Goal: Transaction & Acquisition: Book appointment/travel/reservation

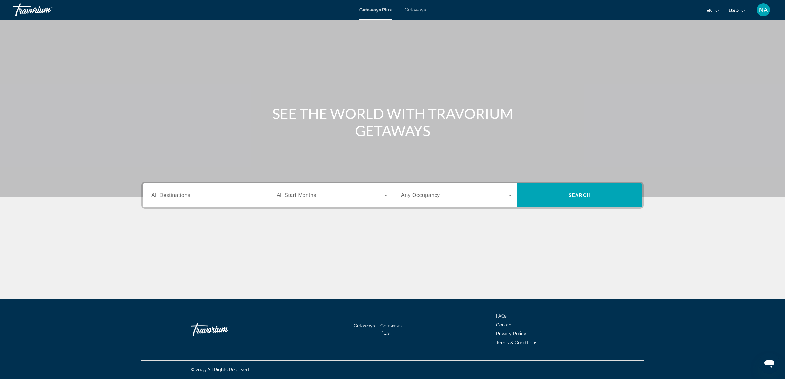
click at [168, 197] on span "All Destinations" at bounding box center [170, 195] width 39 height 6
click at [168, 197] on input "Destination All Destinations" at bounding box center [206, 196] width 111 height 8
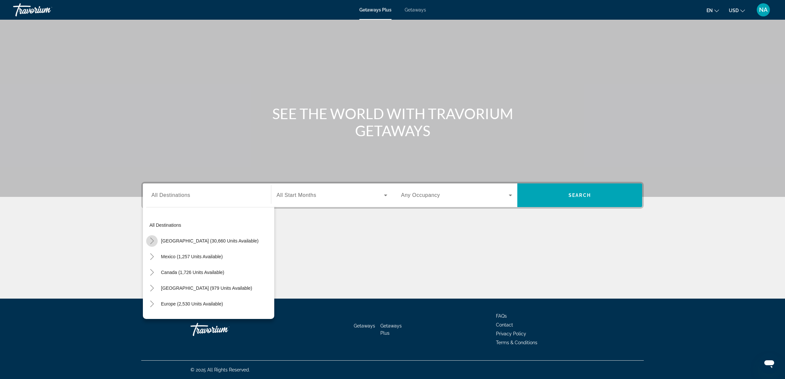
click at [152, 240] on icon "Toggle United States (30,660 units available)" at bounding box center [152, 241] width 4 height 7
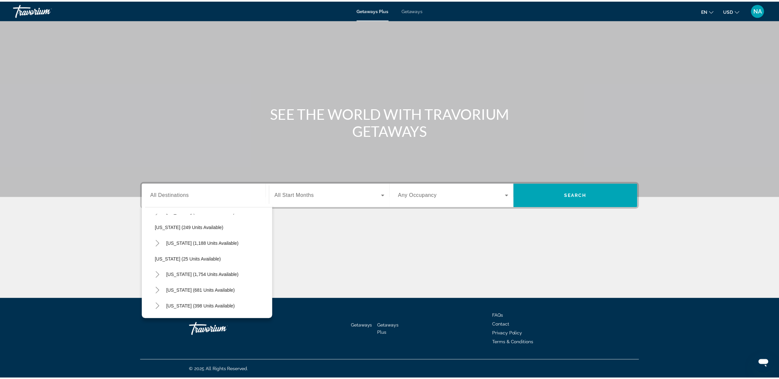
scroll to position [402, 0]
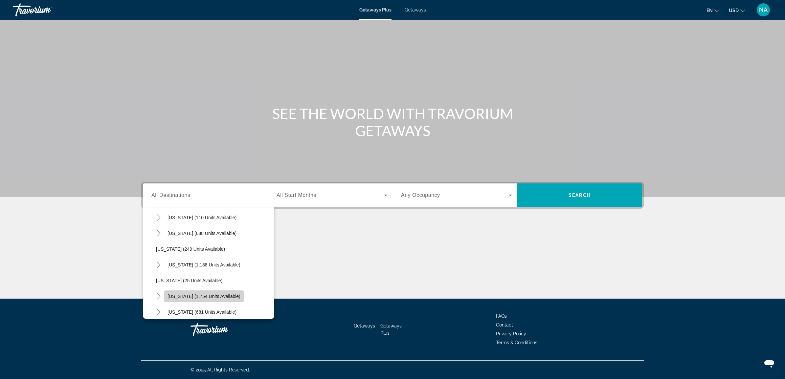
click at [177, 294] on span "[US_STATE] (1,754 units available)" at bounding box center [204, 296] width 73 height 5
type input "**********"
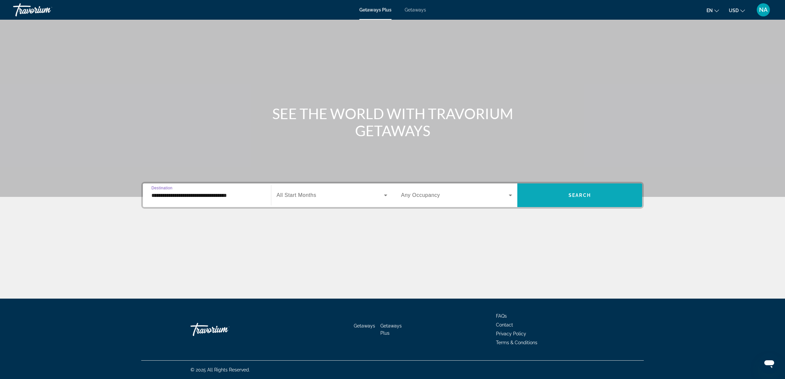
click at [584, 195] on span "Search" at bounding box center [580, 195] width 22 height 5
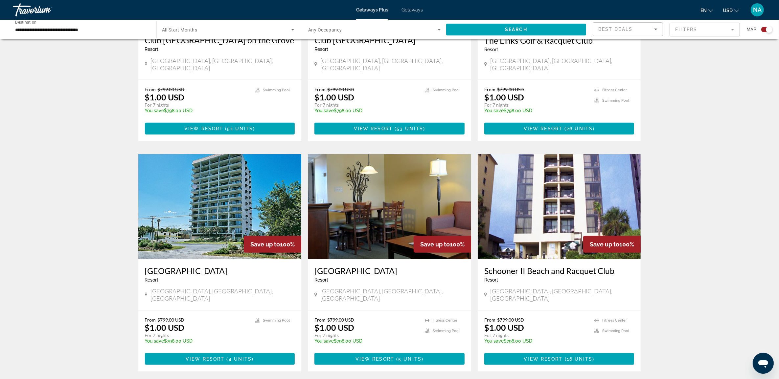
scroll to position [821, 0]
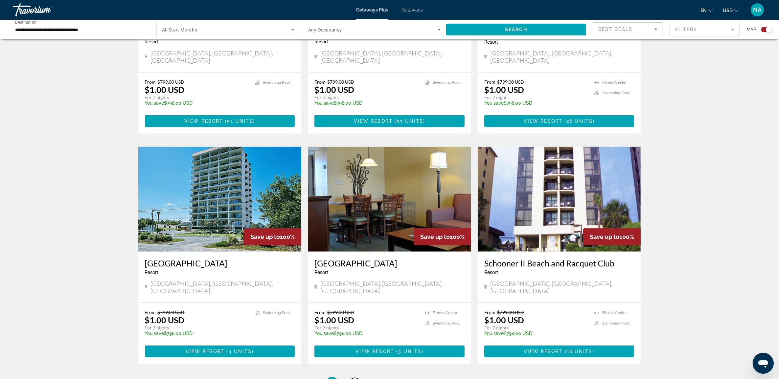
click at [355, 379] on span "2" at bounding box center [354, 383] width 3 height 7
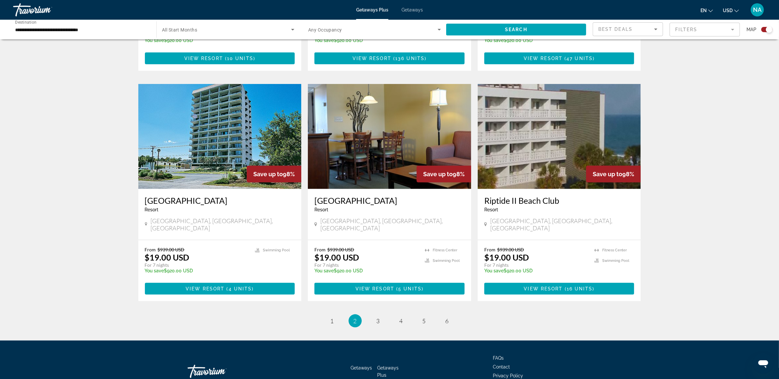
scroll to position [887, 0]
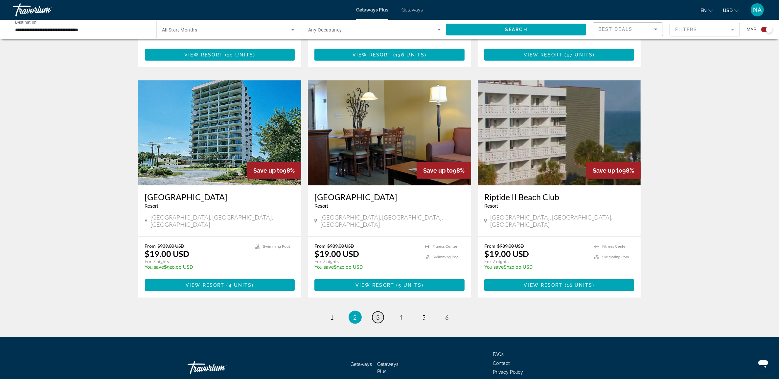
click at [377, 314] on span "3" at bounding box center [377, 317] width 3 height 7
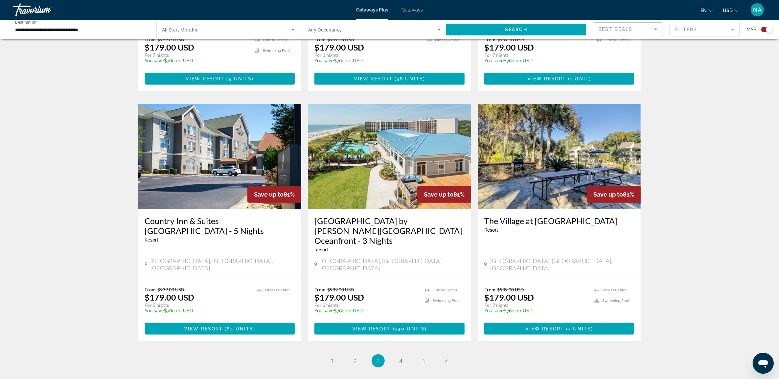
scroll to position [903, 0]
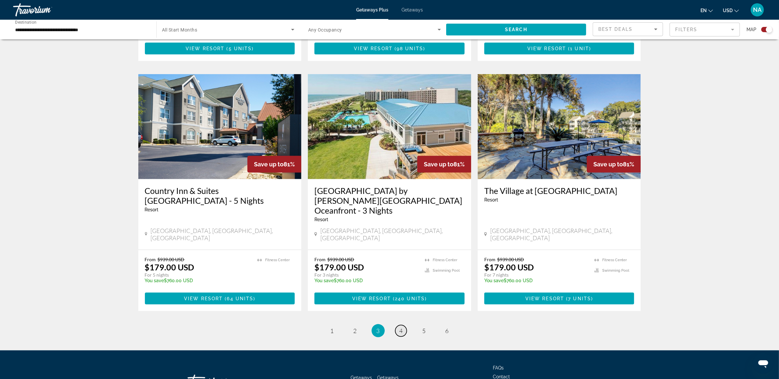
click at [399, 327] on span "4" at bounding box center [400, 330] width 3 height 7
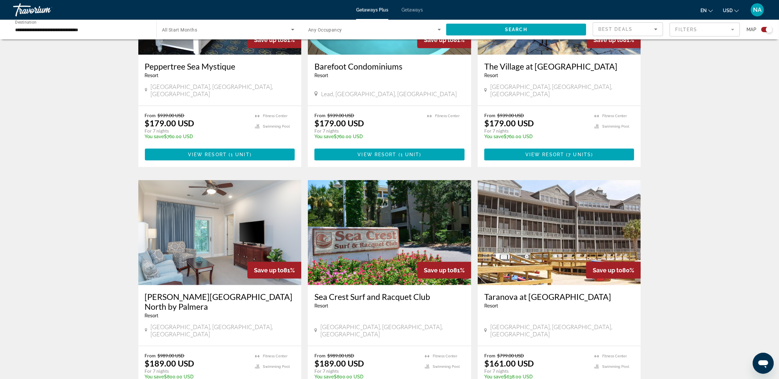
scroll to position [821, 0]
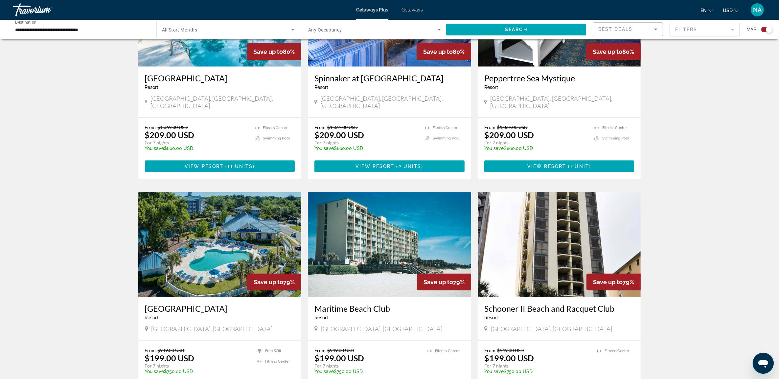
scroll to position [821, 0]
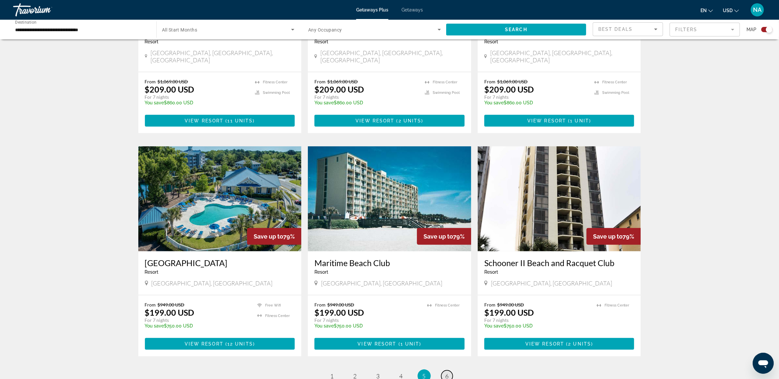
click at [442, 371] on link "page 6" at bounding box center [446, 376] width 11 height 11
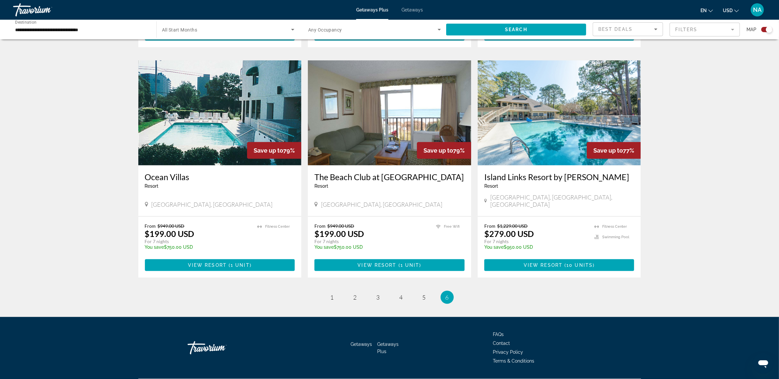
scroll to position [450, 0]
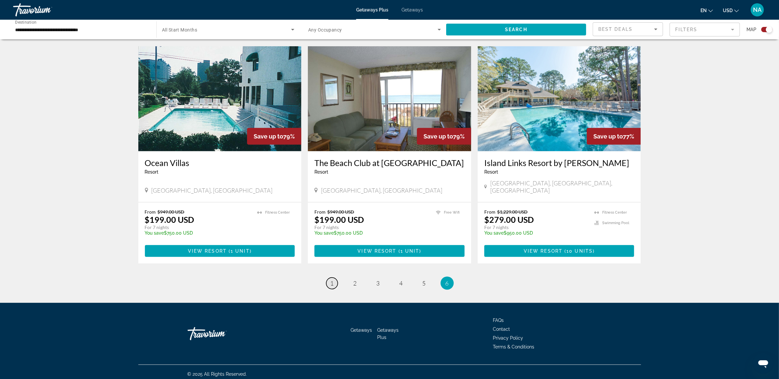
click at [330, 280] on span "1" at bounding box center [331, 283] width 3 height 7
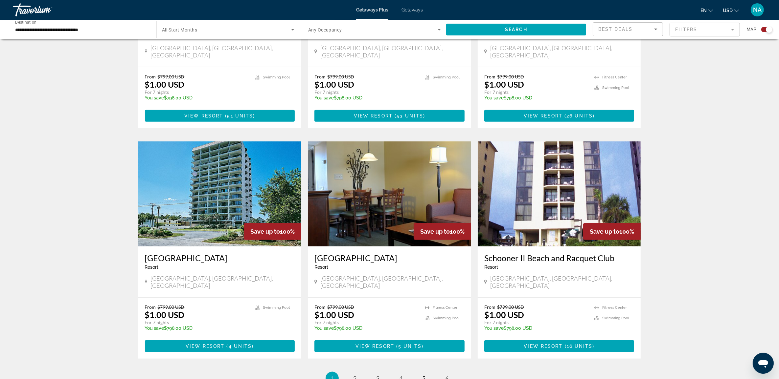
scroll to position [888, 0]
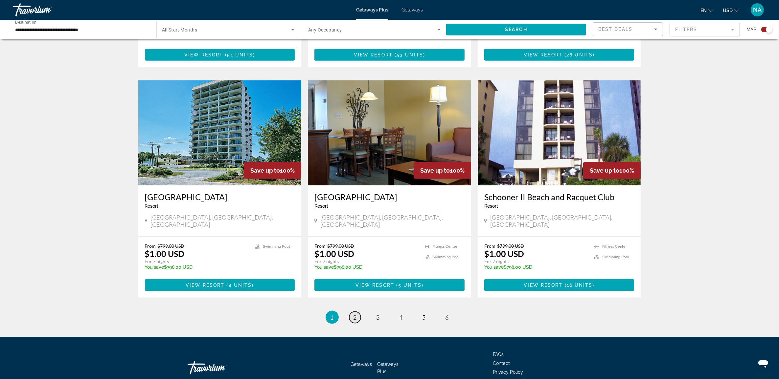
click at [355, 314] on span "2" at bounding box center [354, 317] width 3 height 7
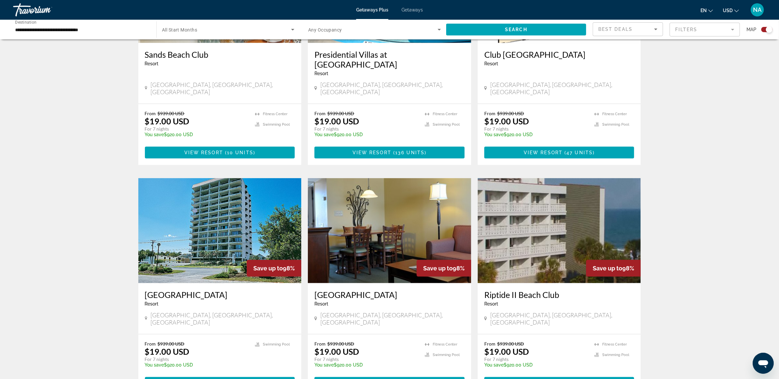
scroll to position [887, 0]
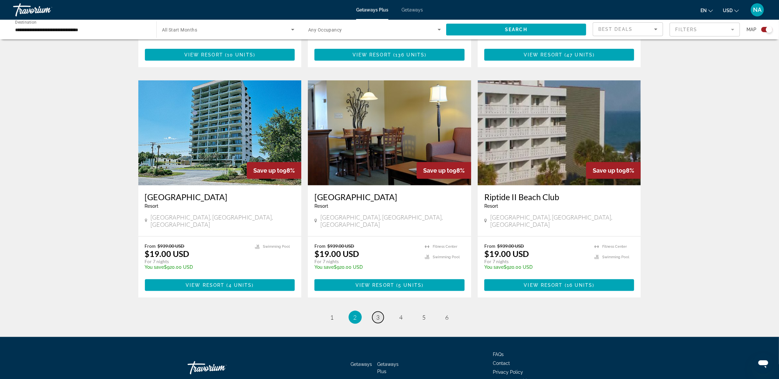
click at [377, 314] on span "3" at bounding box center [377, 317] width 3 height 7
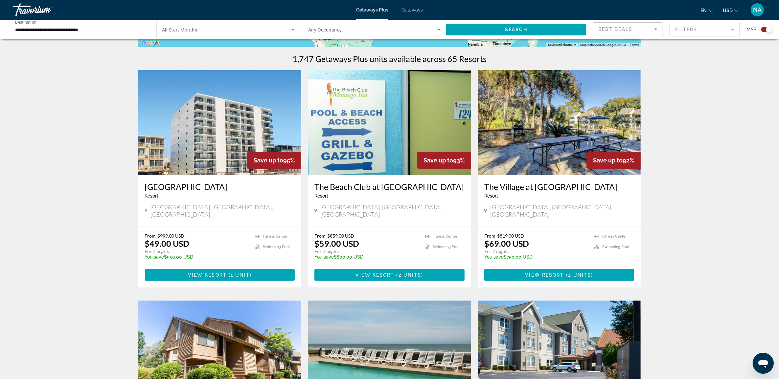
scroll to position [205, 0]
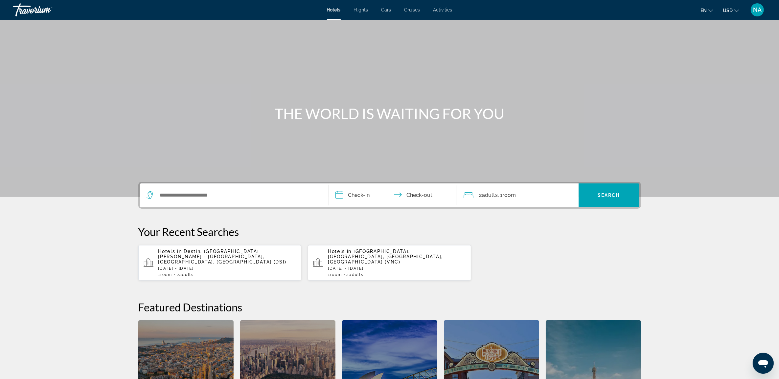
click at [148, 194] on icon "Search widget" at bounding box center [149, 193] width 3 height 3
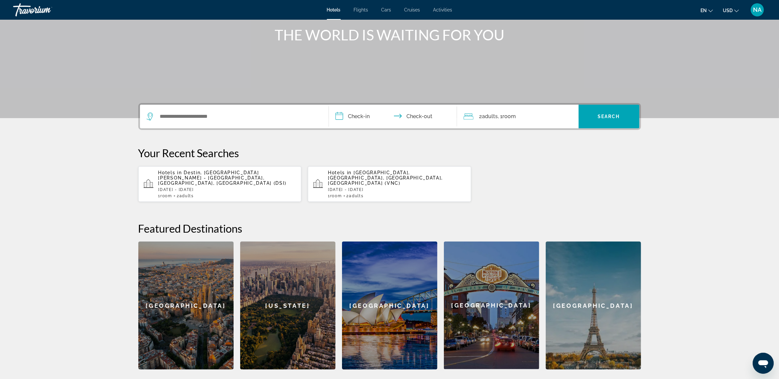
scroll to position [78, 0]
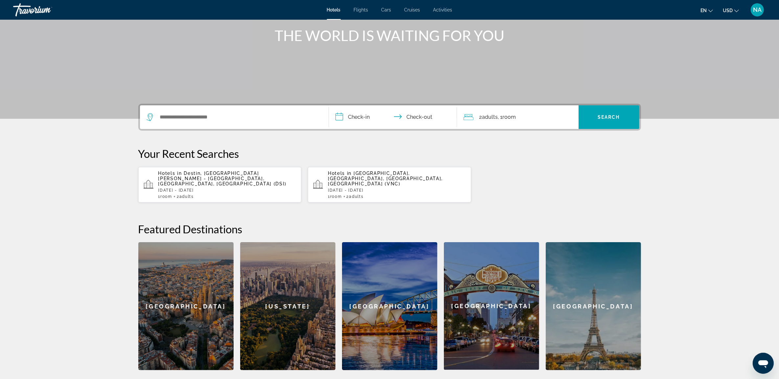
click at [149, 114] on icon "Search widget" at bounding box center [150, 117] width 8 height 8
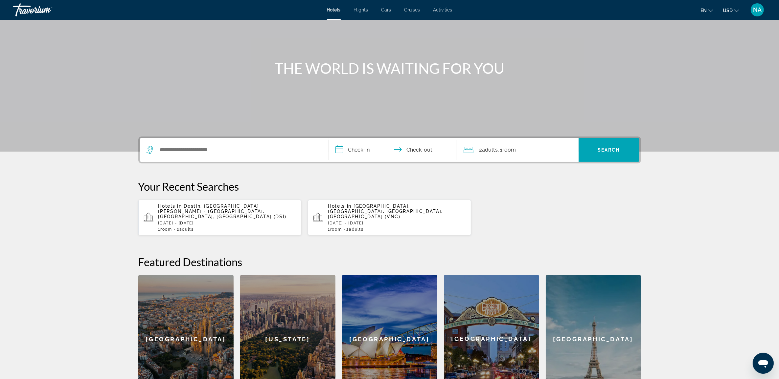
scroll to position [37, 0]
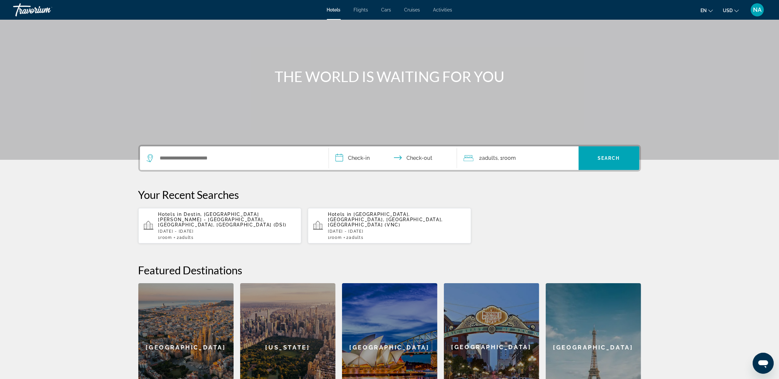
click at [149, 158] on icon "Search widget" at bounding box center [150, 158] width 8 height 8
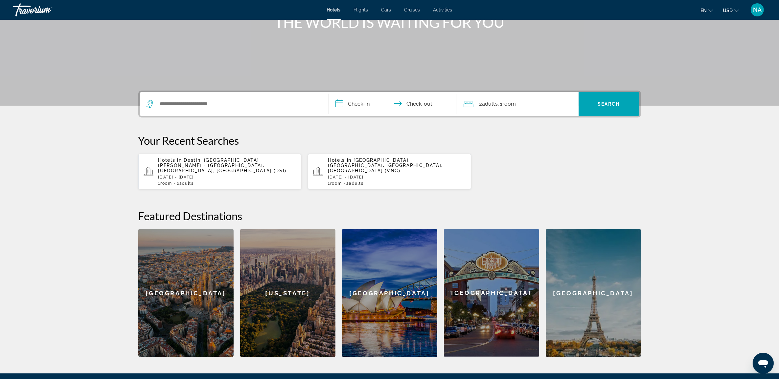
scroll to position [78, 0]
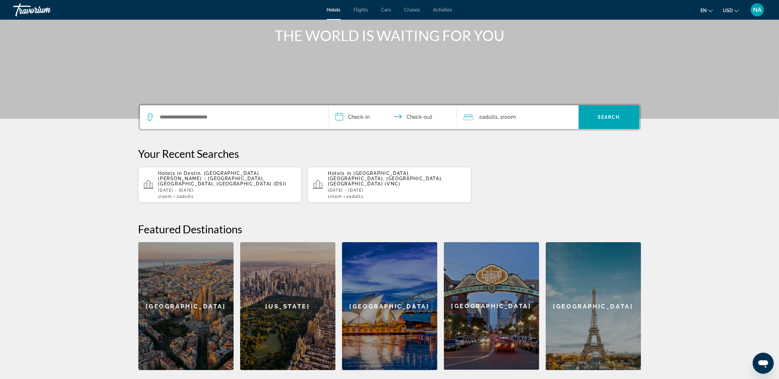
click at [149, 116] on icon "Search widget" at bounding box center [150, 117] width 8 height 8
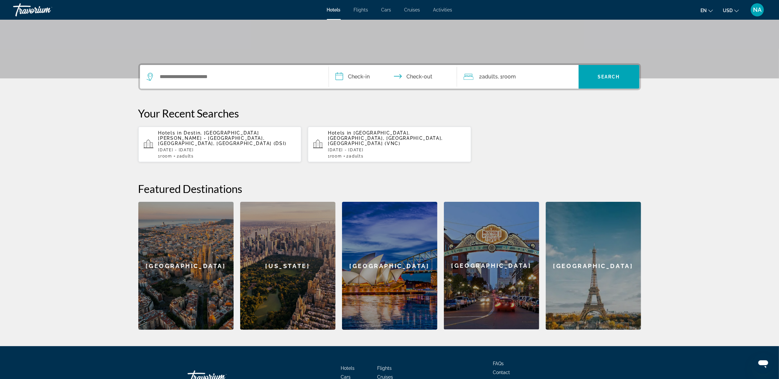
scroll to position [160, 0]
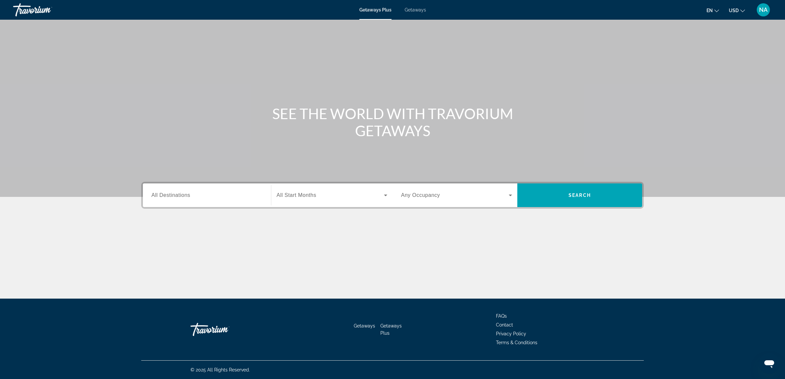
click at [169, 194] on span "All Destinations" at bounding box center [170, 195] width 39 height 6
click at [169, 194] on input "Destination All Destinations" at bounding box center [206, 196] width 111 height 8
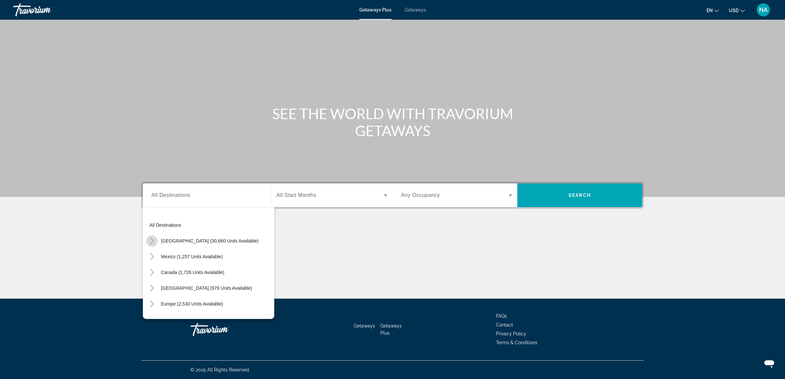
click at [154, 241] on icon "Toggle United States (30,660 units available)" at bounding box center [152, 241] width 7 height 7
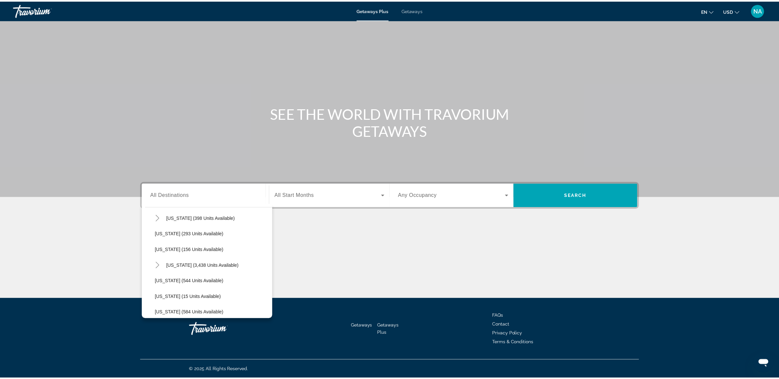
scroll to position [470, 0]
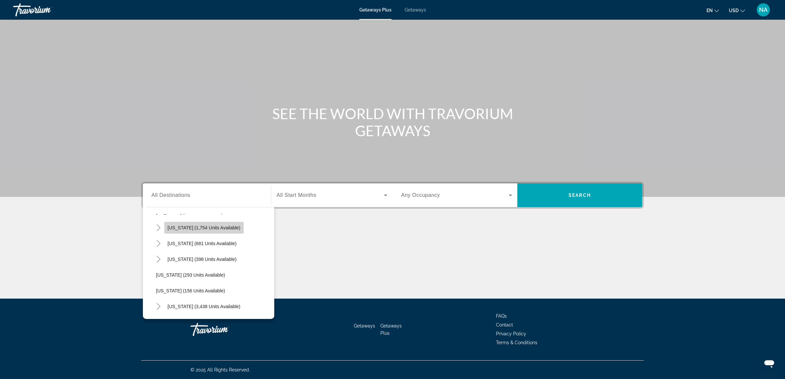
click at [176, 228] on span "[US_STATE] (1,754 units available)" at bounding box center [204, 227] width 73 height 5
type input "**********"
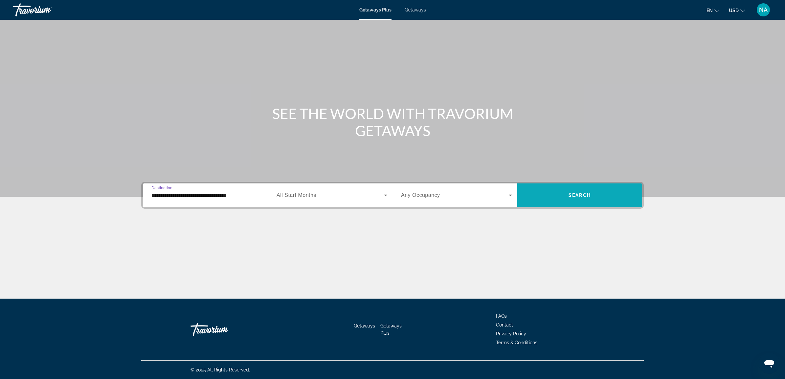
click at [569, 194] on span "Search" at bounding box center [580, 195] width 22 height 5
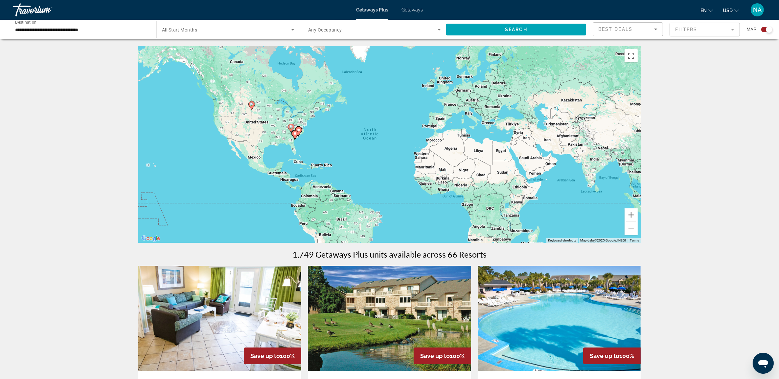
click at [694, 29] on mat-form-field "Filters" at bounding box center [704, 30] width 70 height 14
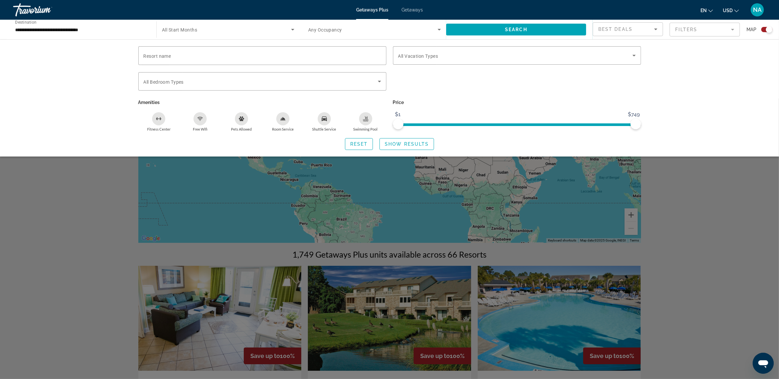
click at [682, 64] on div "Resort name Vacation Types All Vacation Types Bedroom Types All Bedroom Types A…" at bounding box center [389, 97] width 779 height 117
click at [50, 201] on div "Search widget" at bounding box center [389, 239] width 779 height 281
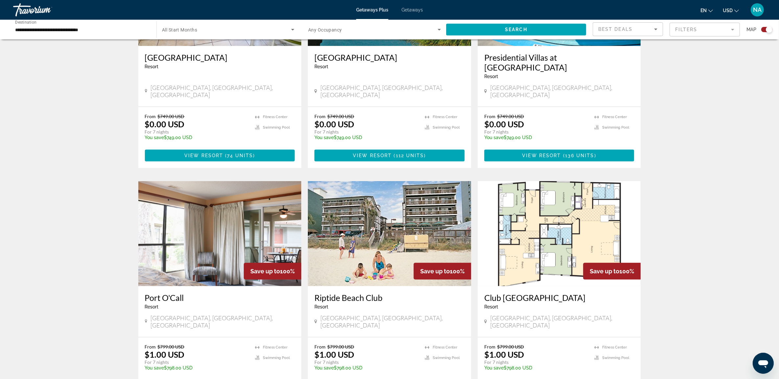
scroll to position [328, 0]
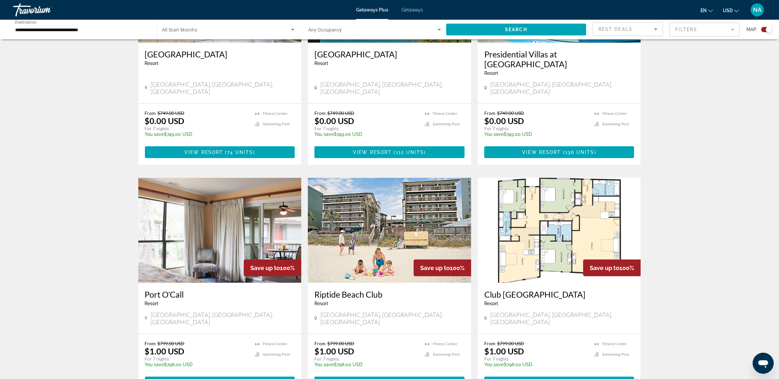
click at [201, 199] on img "Main content" at bounding box center [219, 230] width 163 height 105
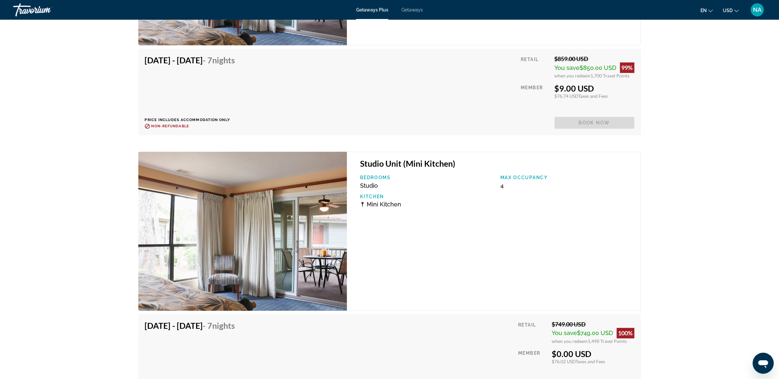
scroll to position [2182, 0]
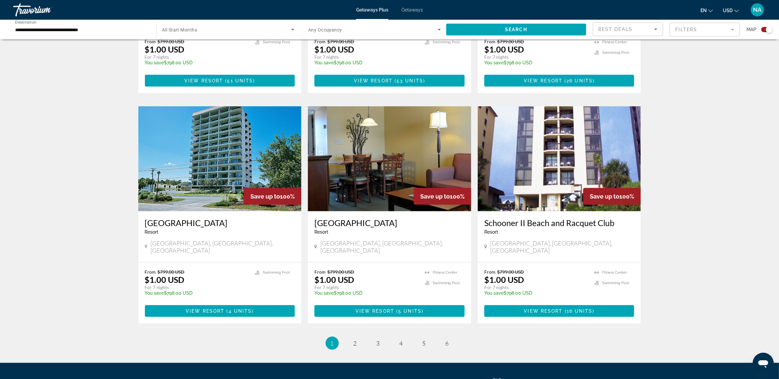
scroll to position [862, 0]
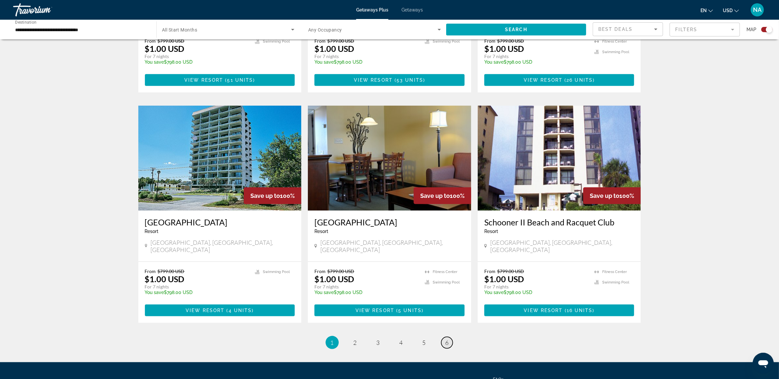
click at [445, 339] on span "6" at bounding box center [446, 342] width 3 height 7
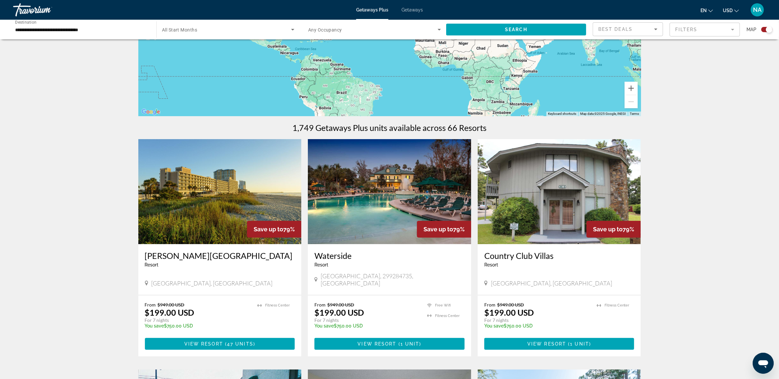
scroll to position [123, 0]
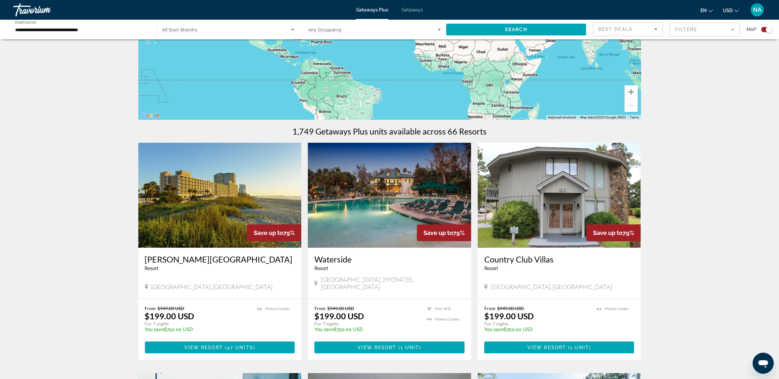
click at [396, 186] on img "Main content" at bounding box center [389, 195] width 163 height 105
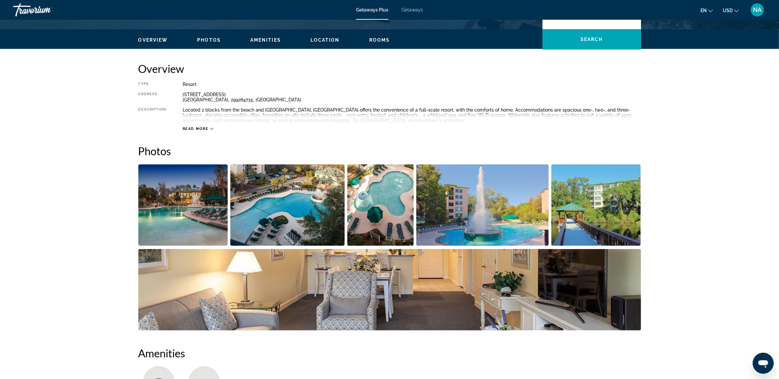
scroll to position [205, 0]
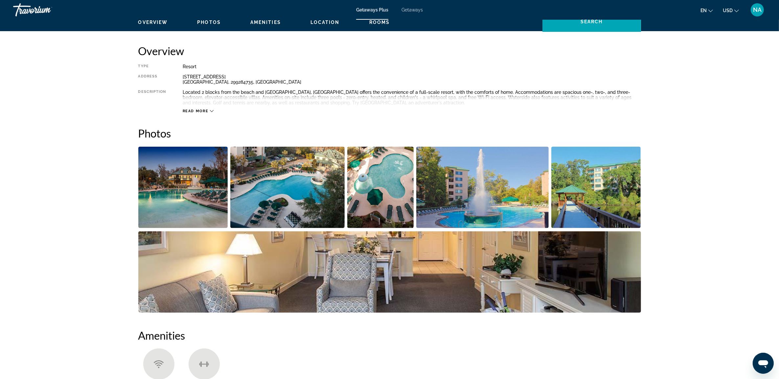
click at [208, 187] on img "Open full-screen image slider" at bounding box center [183, 187] width 90 height 81
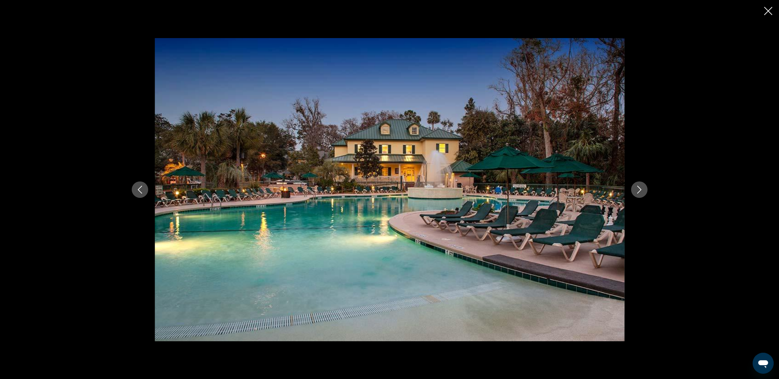
click at [635, 186] on icon "Next image" at bounding box center [639, 190] width 8 height 8
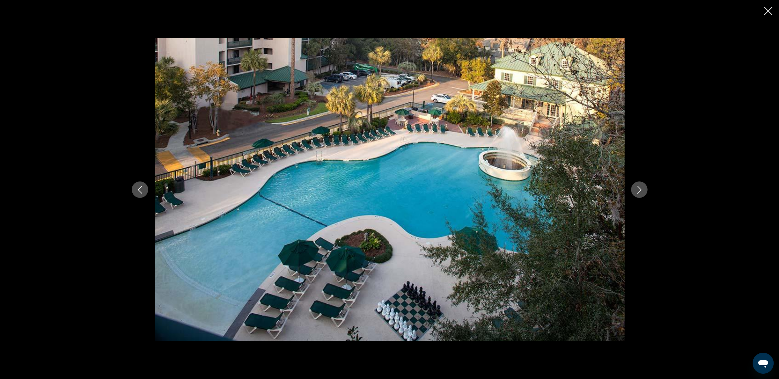
click at [635, 186] on icon "Next image" at bounding box center [639, 190] width 8 height 8
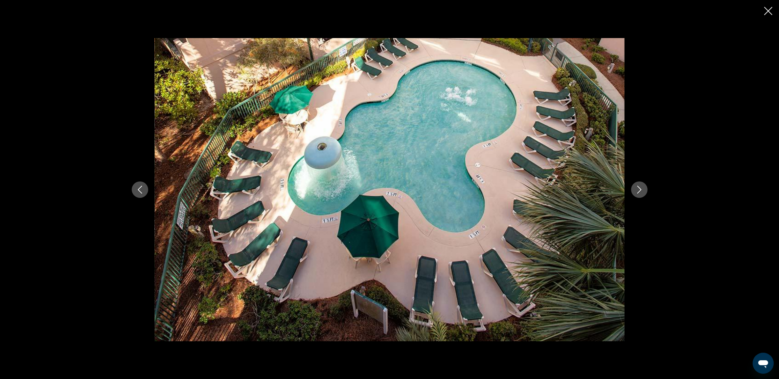
click at [635, 186] on icon "Next image" at bounding box center [639, 190] width 8 height 8
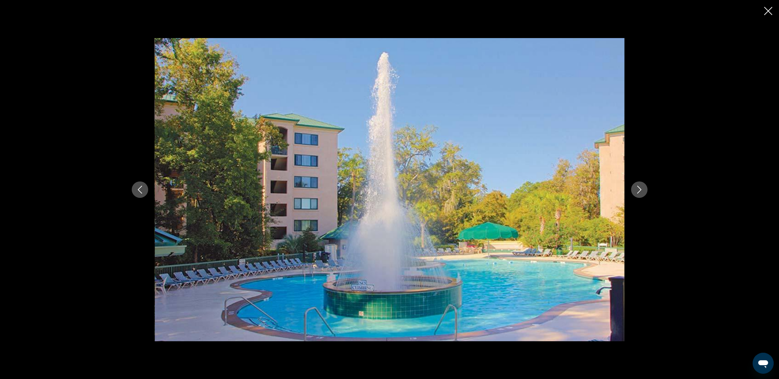
click at [635, 186] on icon "Next image" at bounding box center [639, 190] width 8 height 8
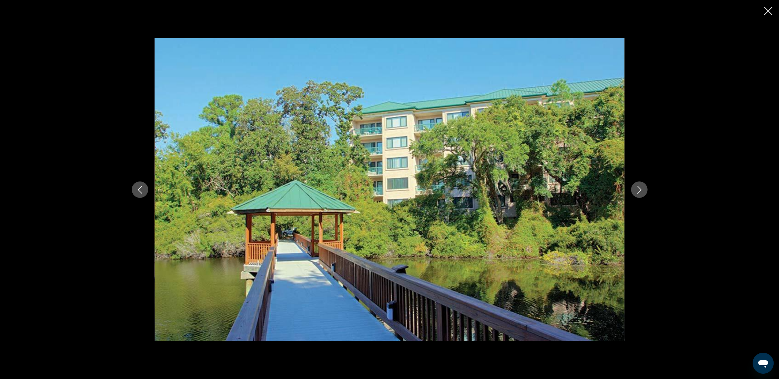
click at [635, 186] on icon "Next image" at bounding box center [639, 190] width 8 height 8
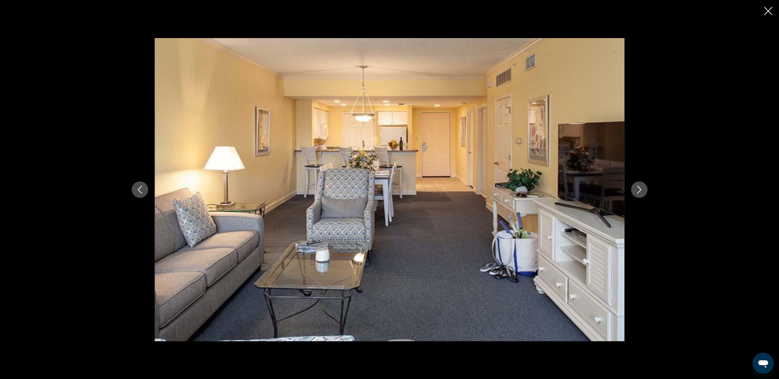
click at [635, 186] on icon "Next image" at bounding box center [639, 190] width 8 height 8
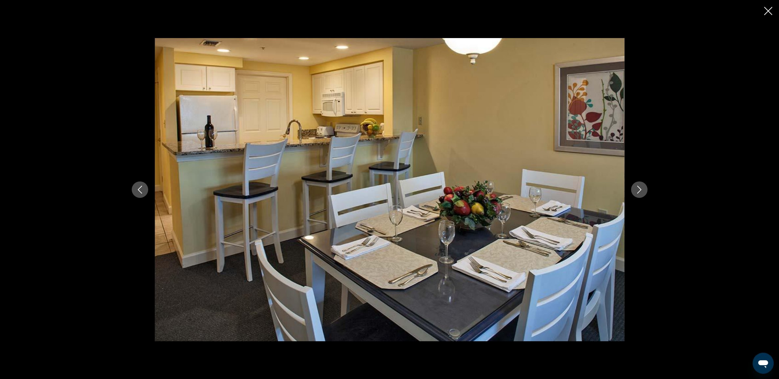
click at [635, 186] on icon "Next image" at bounding box center [639, 190] width 8 height 8
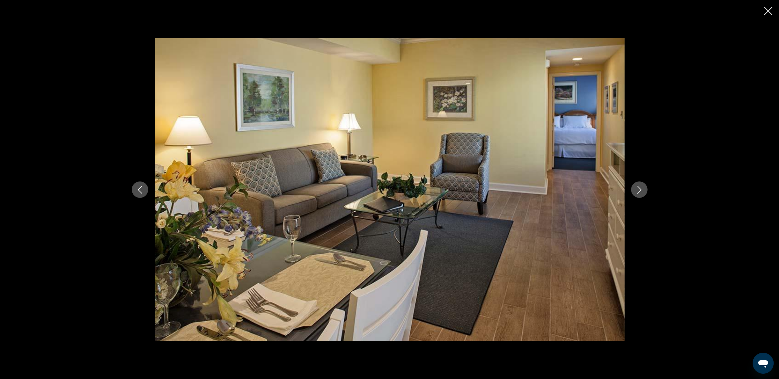
click at [577, 81] on img "Main content" at bounding box center [390, 189] width 470 height 303
click at [637, 187] on icon "Next image" at bounding box center [639, 190] width 8 height 8
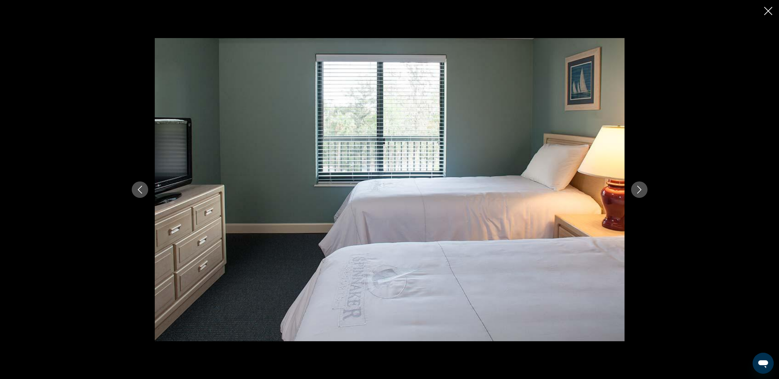
click at [638, 186] on icon "Next image" at bounding box center [639, 190] width 4 height 8
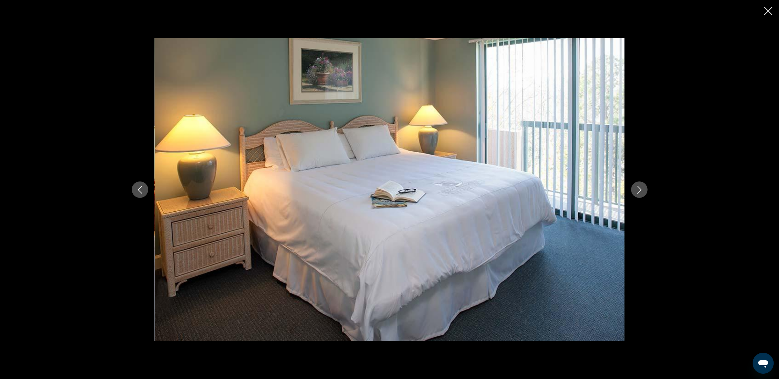
click at [638, 186] on icon "Next image" at bounding box center [639, 190] width 4 height 8
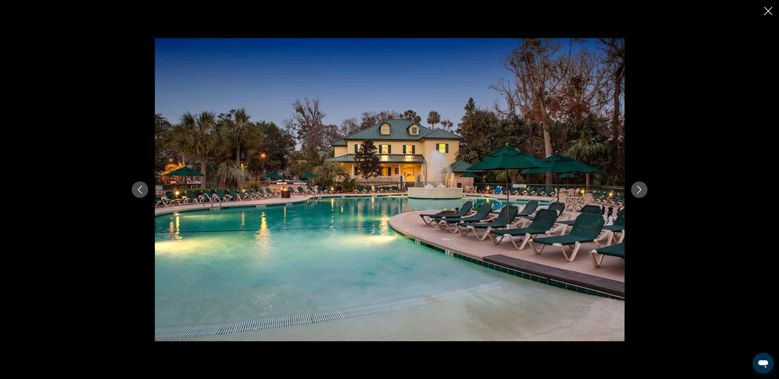
click at [638, 186] on icon "Next image" at bounding box center [639, 190] width 8 height 8
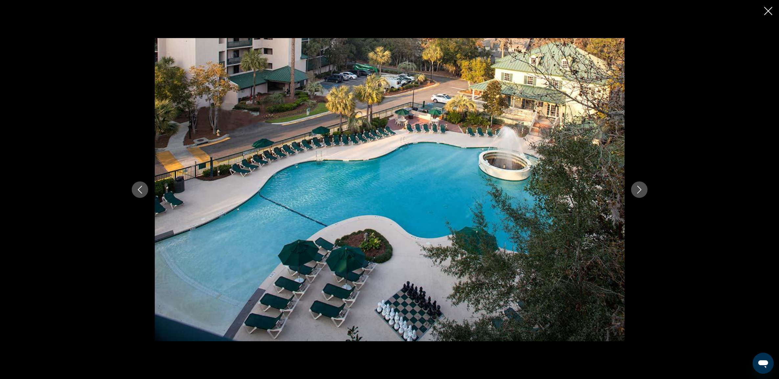
click at [632, 191] on button "Next image" at bounding box center [639, 190] width 16 height 16
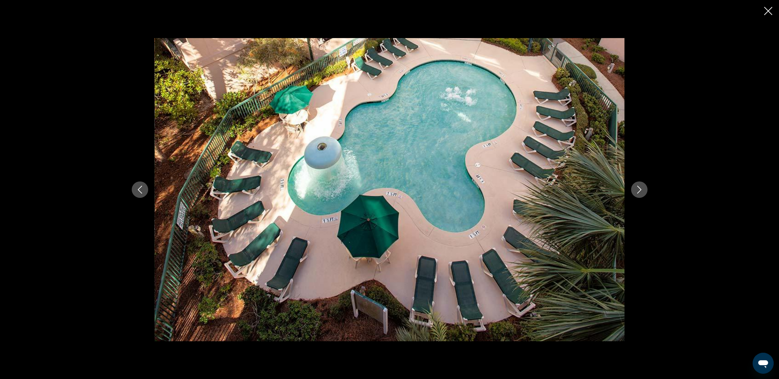
click at [632, 190] on button "Next image" at bounding box center [639, 190] width 16 height 16
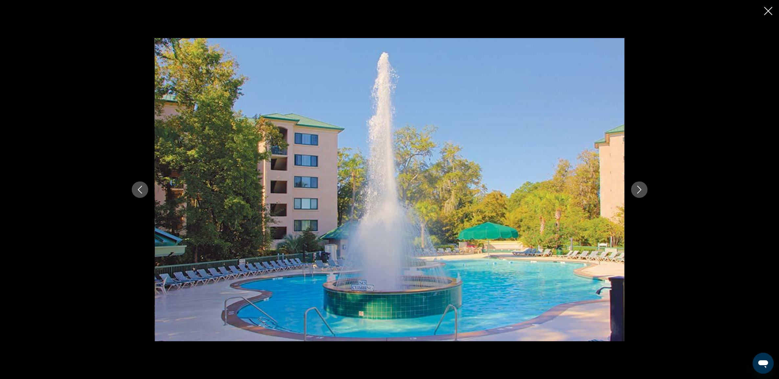
click at [632, 190] on button "Next image" at bounding box center [639, 190] width 16 height 16
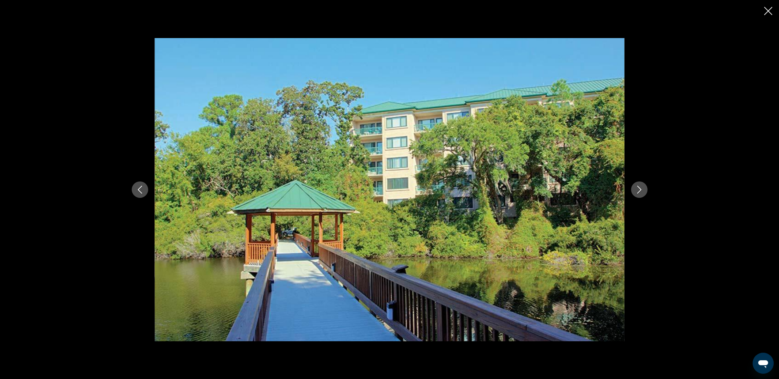
click at [632, 188] on button "Next image" at bounding box center [639, 190] width 16 height 16
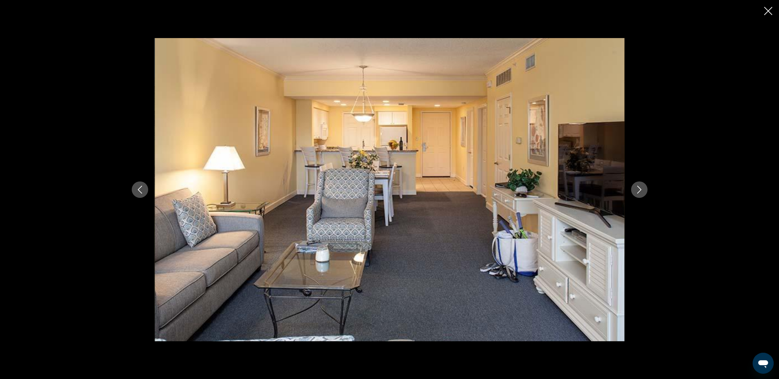
click at [632, 188] on button "Next image" at bounding box center [639, 190] width 16 height 16
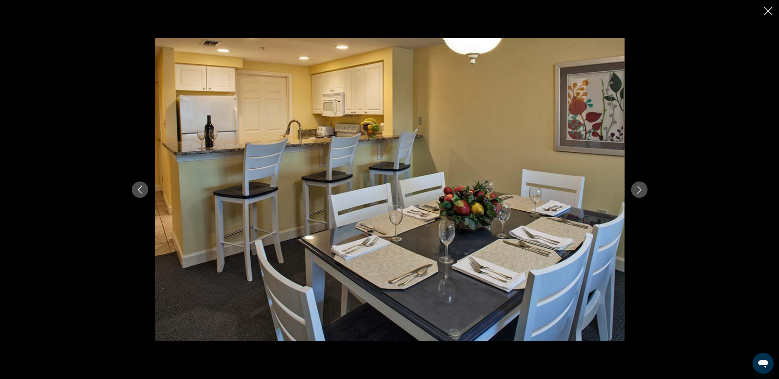
click at [768, 10] on icon "Close slideshow" at bounding box center [768, 11] width 8 height 8
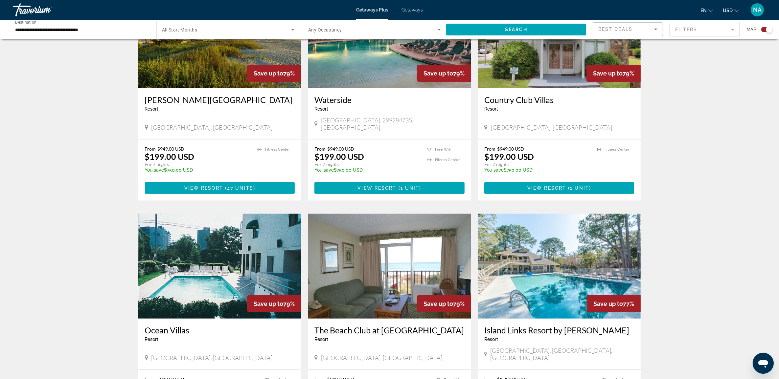
scroll to position [450, 0]
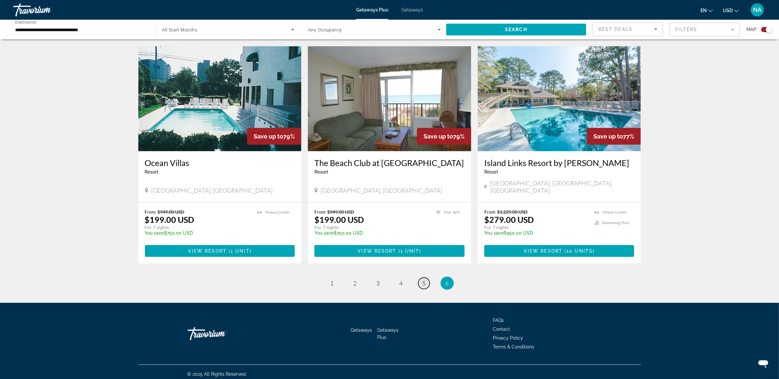
click at [422, 280] on span "5" at bounding box center [423, 283] width 3 height 7
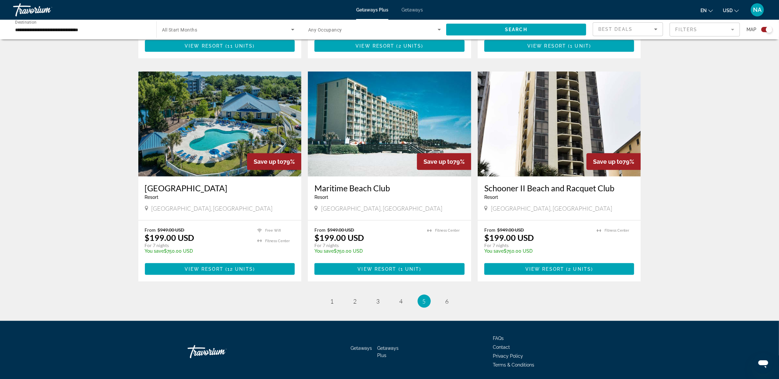
scroll to position [897, 0]
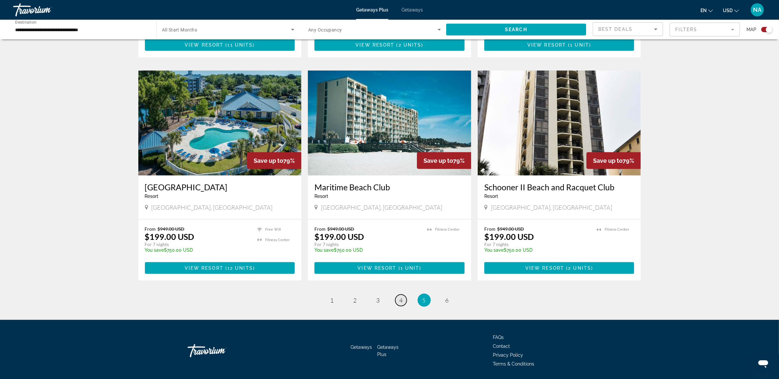
click at [402, 297] on span "4" at bounding box center [400, 300] width 3 height 7
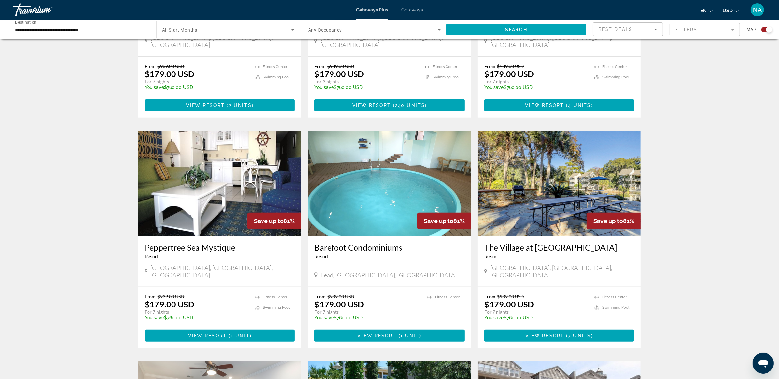
scroll to position [616, 0]
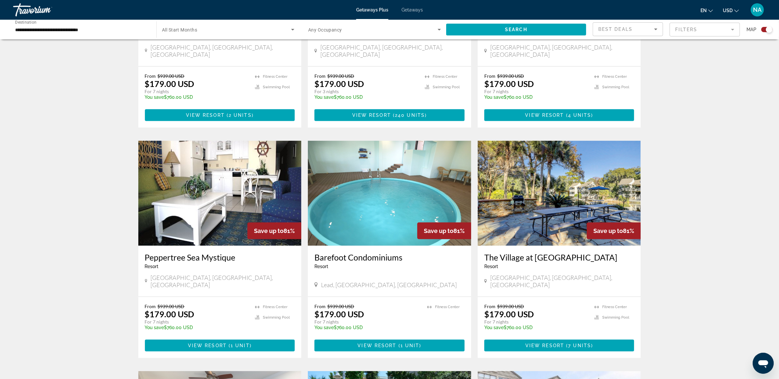
click at [569, 175] on img "Main content" at bounding box center [559, 193] width 163 height 105
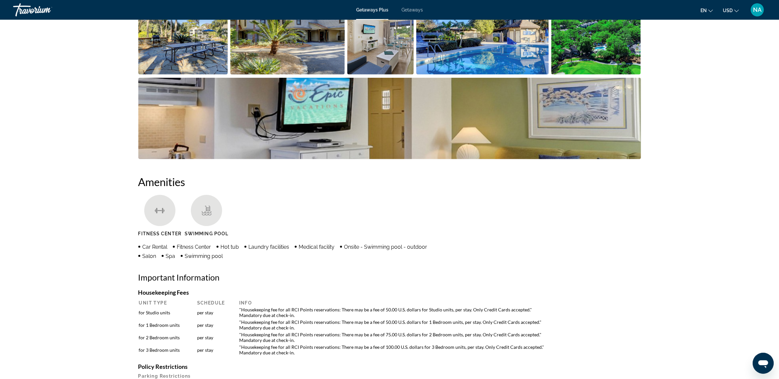
scroll to position [370, 0]
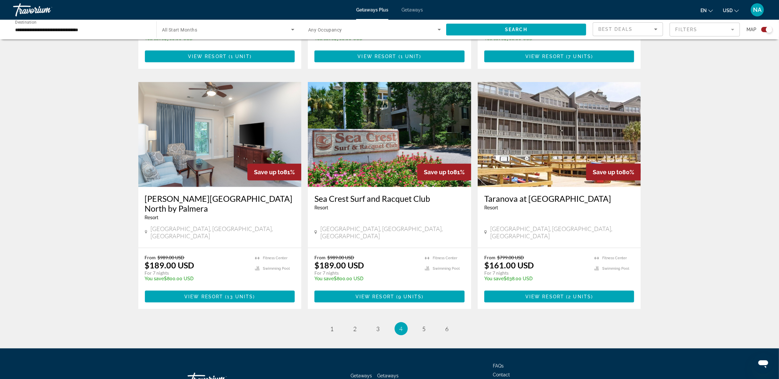
scroll to position [907, 0]
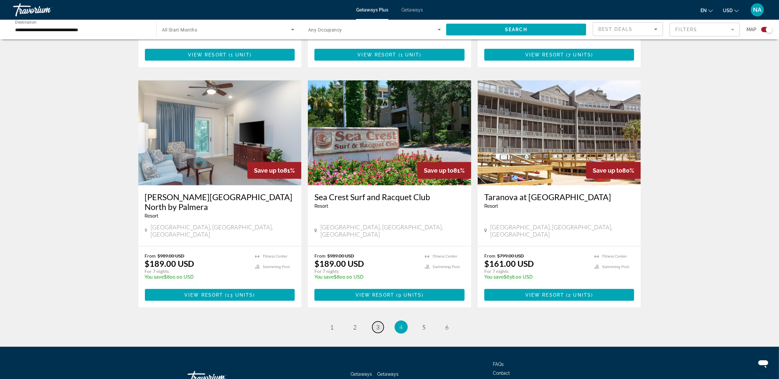
click at [377, 324] on span "3" at bounding box center [377, 327] width 3 height 7
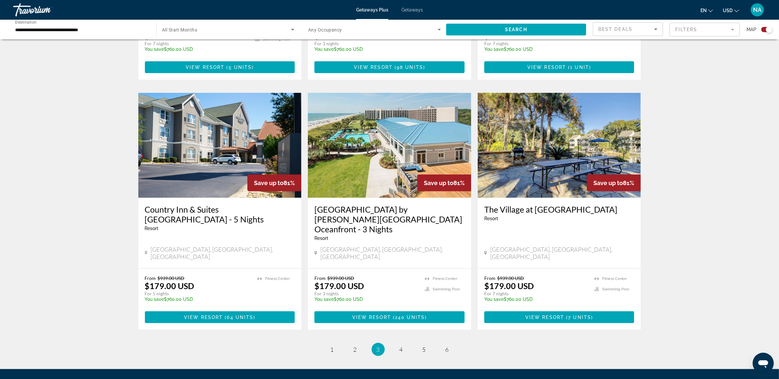
scroll to position [903, 0]
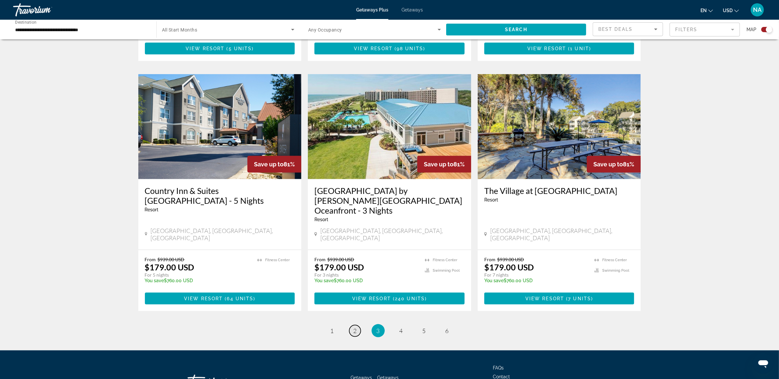
click at [352, 326] on link "page 2" at bounding box center [354, 331] width 11 height 11
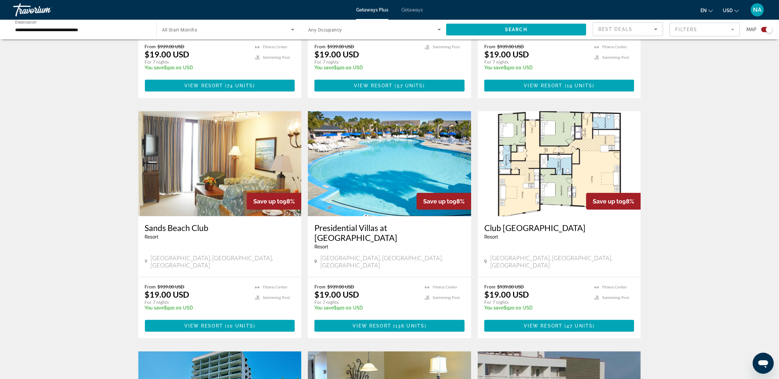
scroll to position [821, 0]
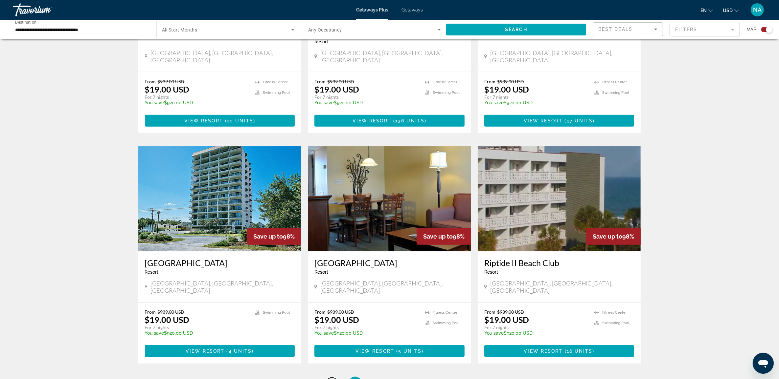
click at [336, 378] on link "page 1" at bounding box center [331, 383] width 11 height 11
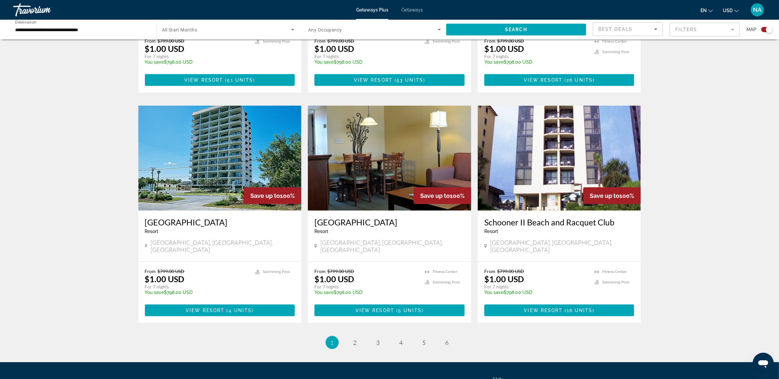
scroll to position [888, 0]
